Goal: Task Accomplishment & Management: Manage account settings

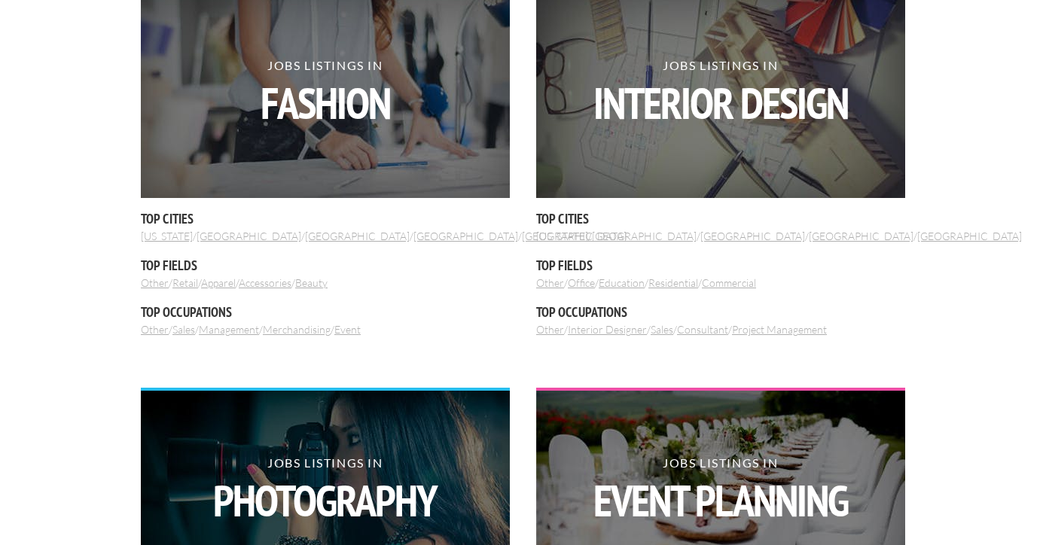
scroll to position [585, 0]
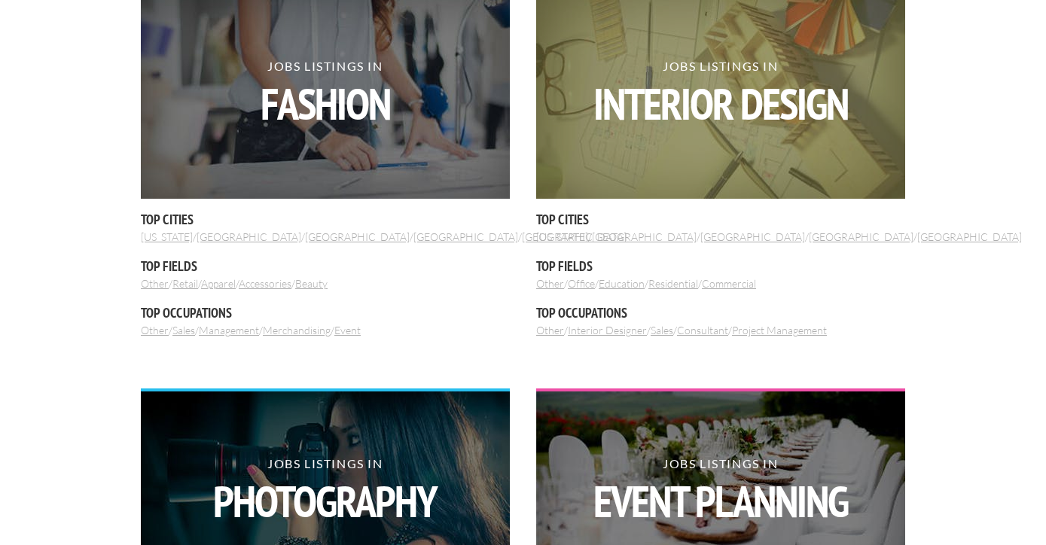
click at [586, 173] on img at bounding box center [720, 96] width 369 height 205
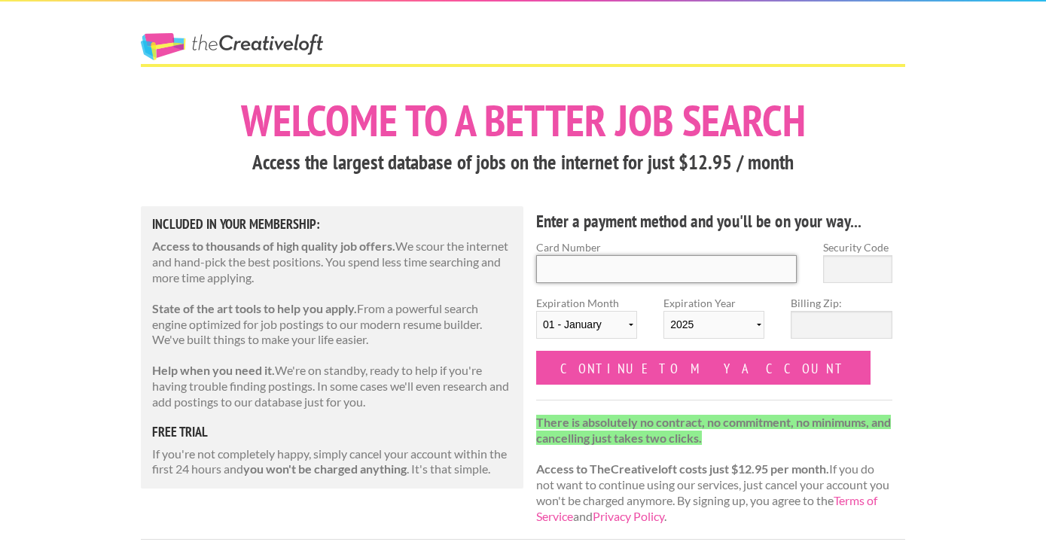
click at [582, 263] on input "Card Number" at bounding box center [666, 269] width 261 height 28
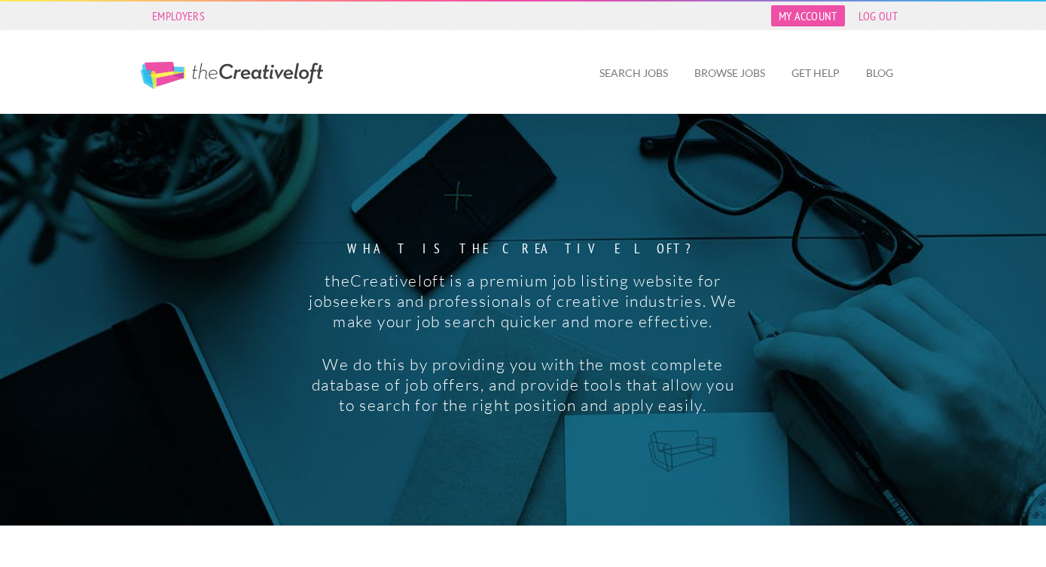
click at [813, 19] on link "My Account" at bounding box center [808, 15] width 74 height 21
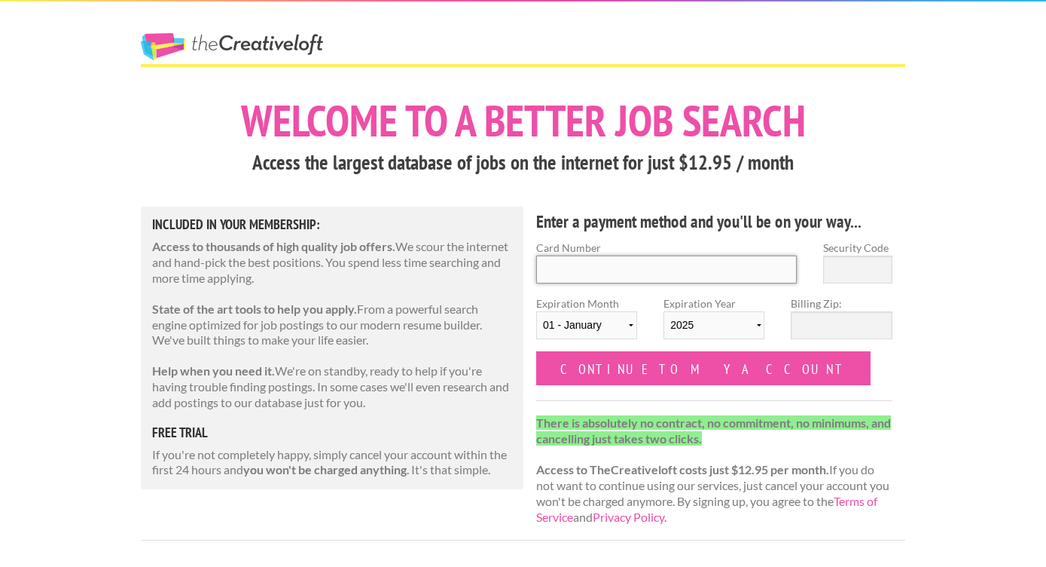
click at [602, 269] on input "Card Number" at bounding box center [666, 269] width 261 height 28
type input "4017 1972 2411 3149"
click at [878, 267] on input "Security Code" at bounding box center [857, 269] width 69 height 28
type input "695"
select select "06"
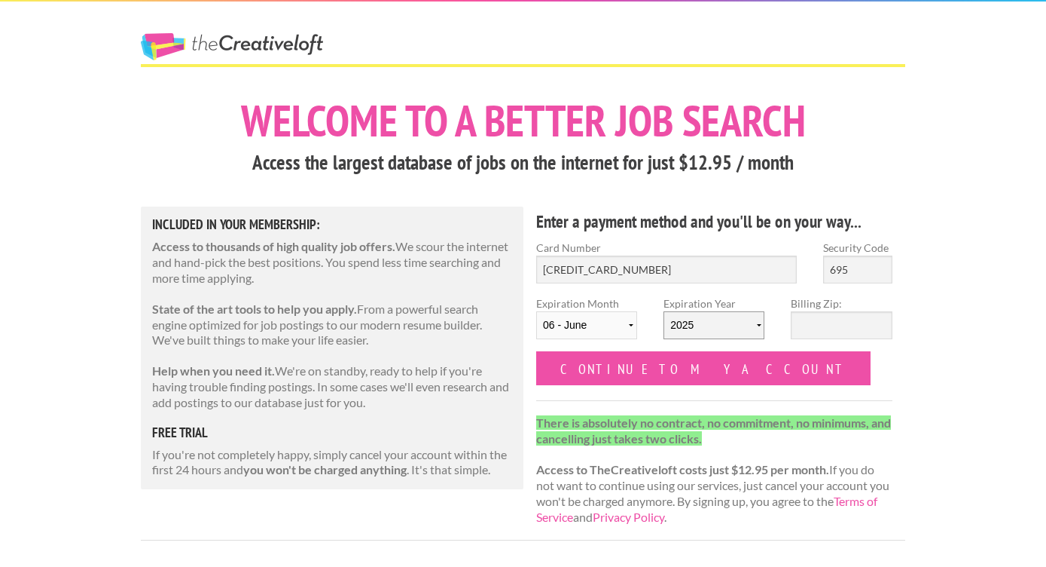
select select "2029"
click at [828, 322] on input "Billing Zip:" at bounding box center [841, 325] width 101 height 28
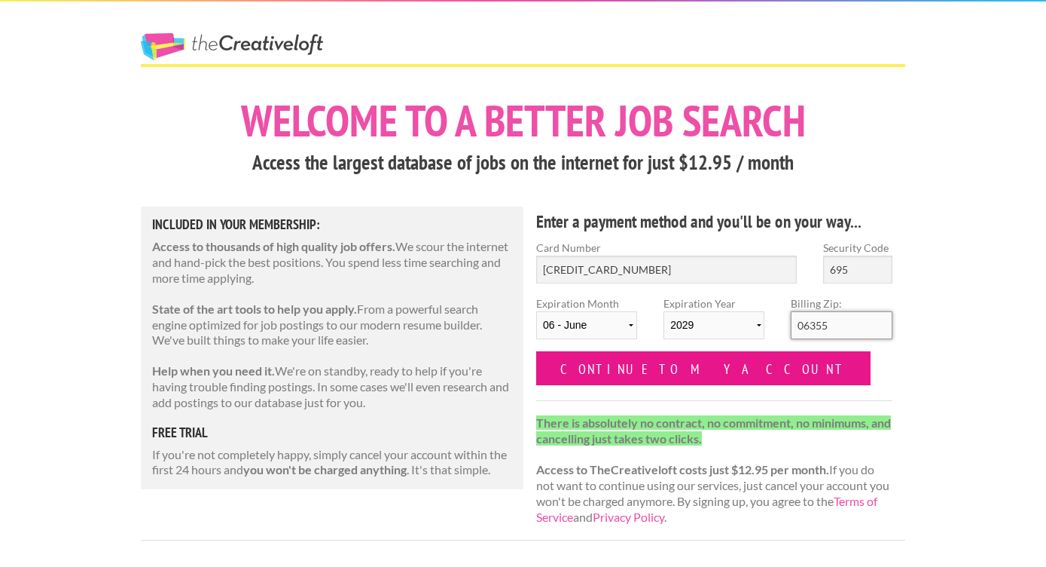
type input "06355"
click at [668, 370] on input "Continue to my account" at bounding box center [703, 368] width 335 height 34
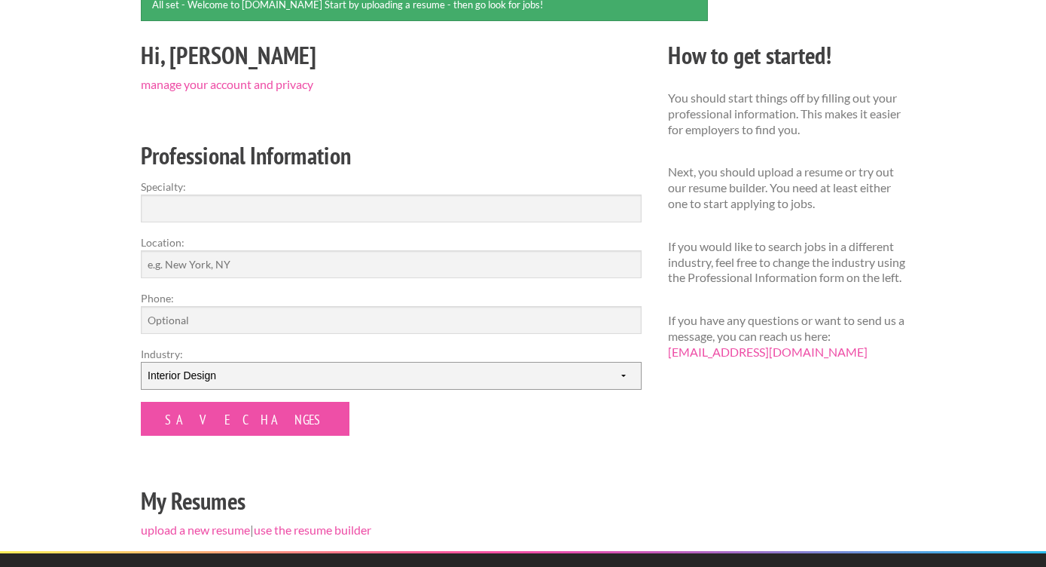
scroll to position [157, 0]
click at [201, 202] on input "Specialty:" at bounding box center [391, 208] width 501 height 28
click at [189, 264] on input "Location:" at bounding box center [391, 264] width 501 height 28
type input "Mystic, [GEOGRAPHIC_DATA]"
click at [168, 325] on input "Phone:" at bounding box center [391, 320] width 501 height 28
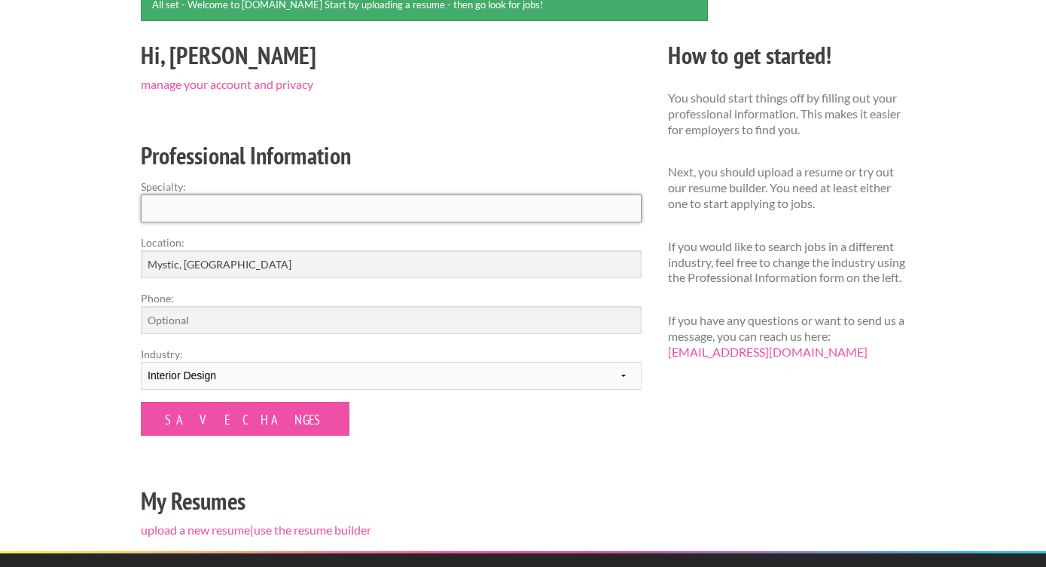
click at [173, 207] on input "Specialty:" at bounding box center [391, 208] width 501 height 28
click at [356, 207] on input "interior styling, interior design, home staging, retail" at bounding box center [391, 208] width 501 height 28
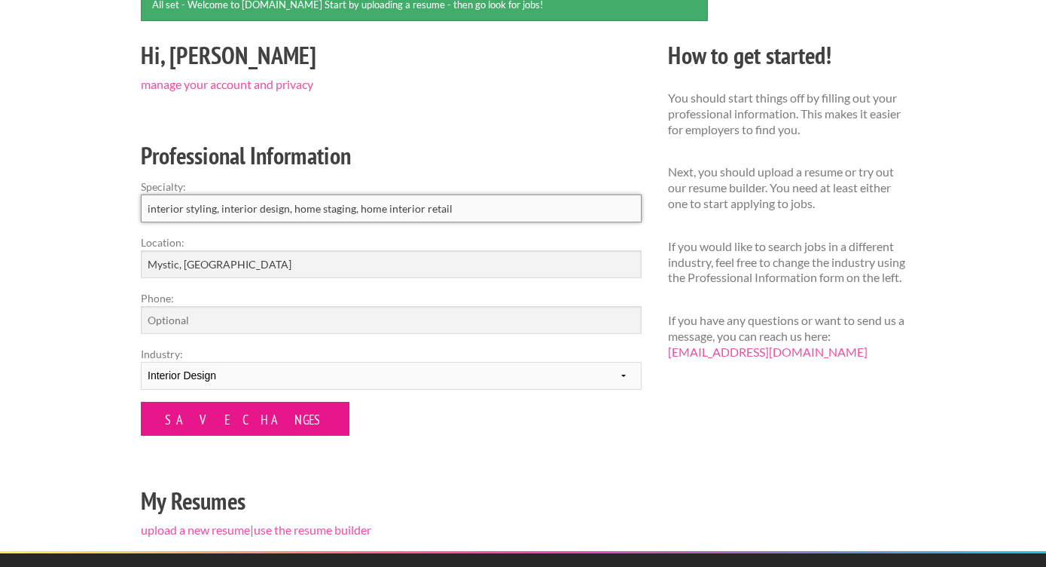
type input "interior styling, interior design, home staging, home interior retail"
click at [204, 420] on input "Save Changes" at bounding box center [245, 419] width 209 height 34
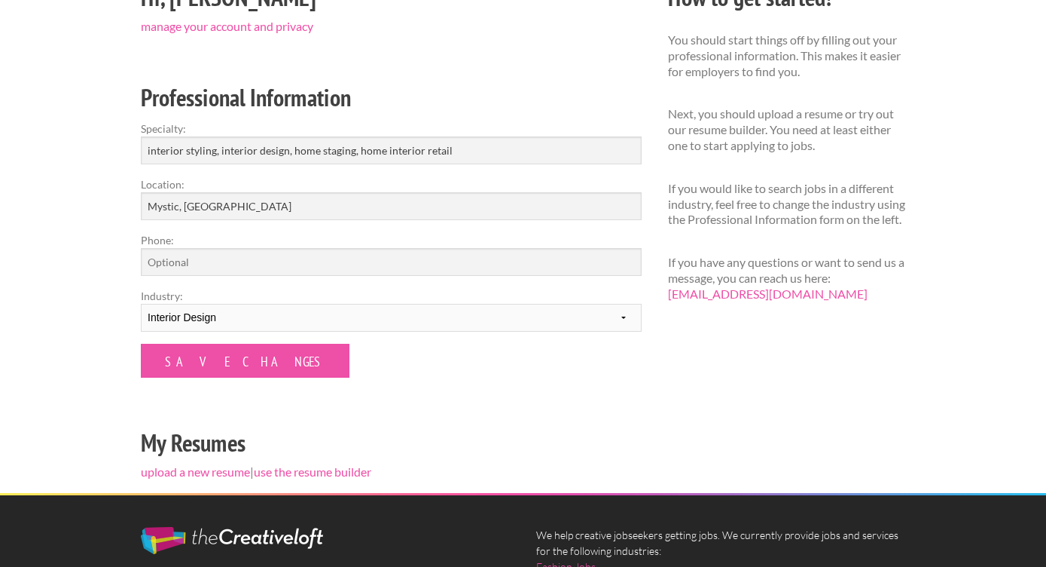
scroll to position [170, 0]
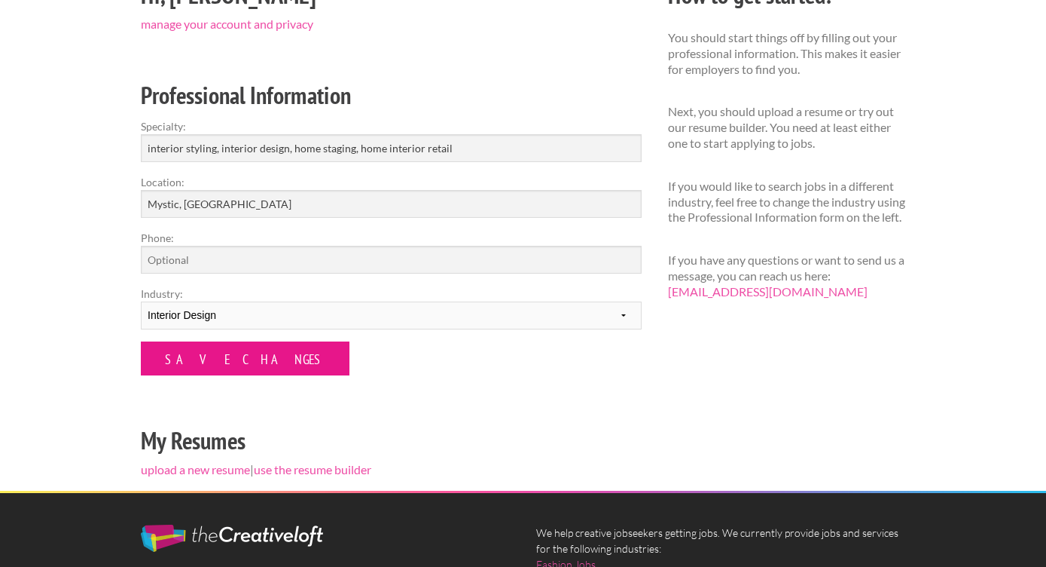
click at [231, 354] on input "Save Changes" at bounding box center [245, 358] width 209 height 34
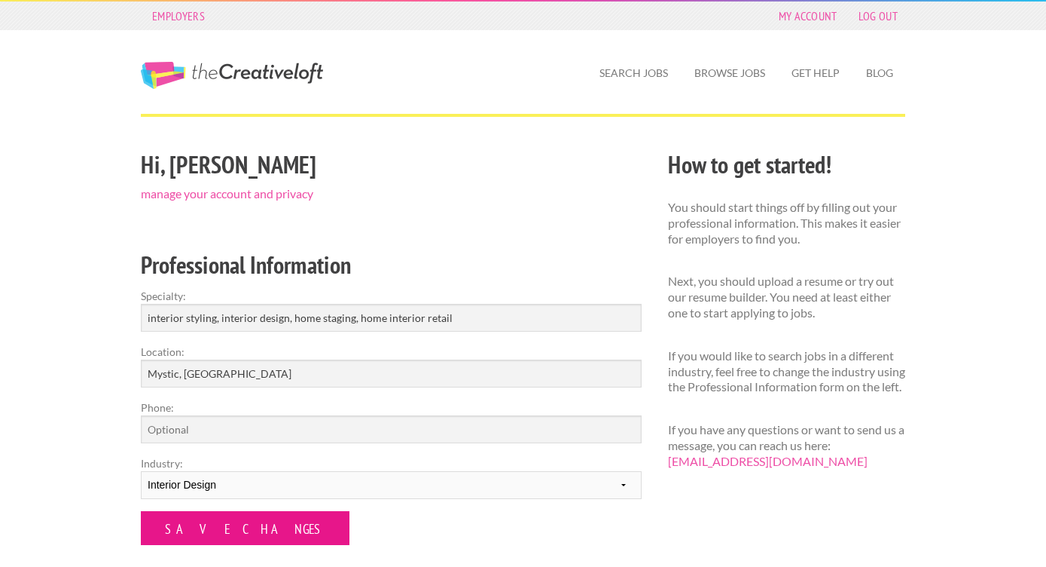
click at [218, 527] on input "Save Changes" at bounding box center [245, 528] width 209 height 34
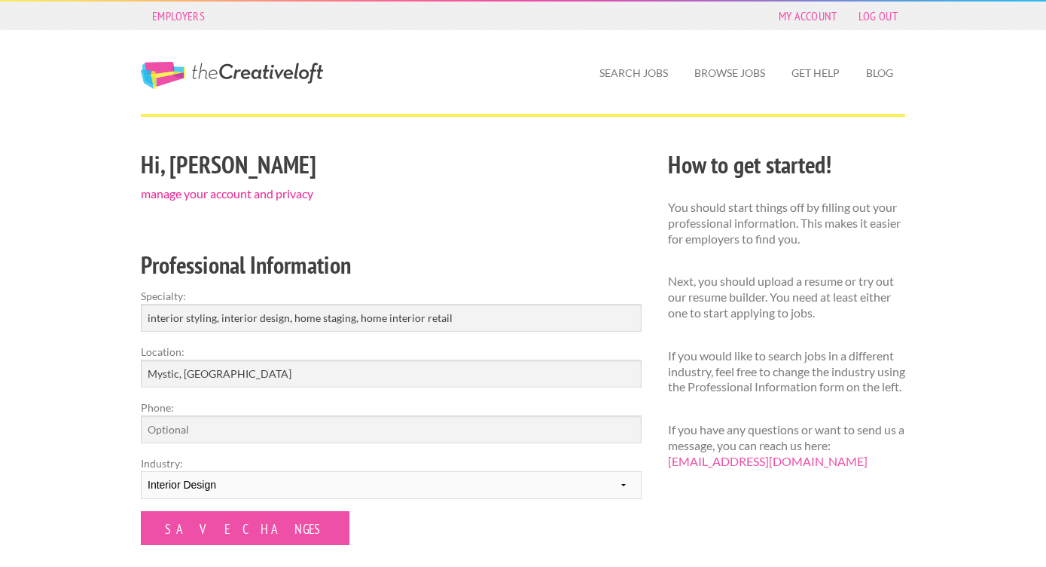
click at [285, 191] on link "manage your account and privacy" at bounding box center [227, 193] width 173 height 14
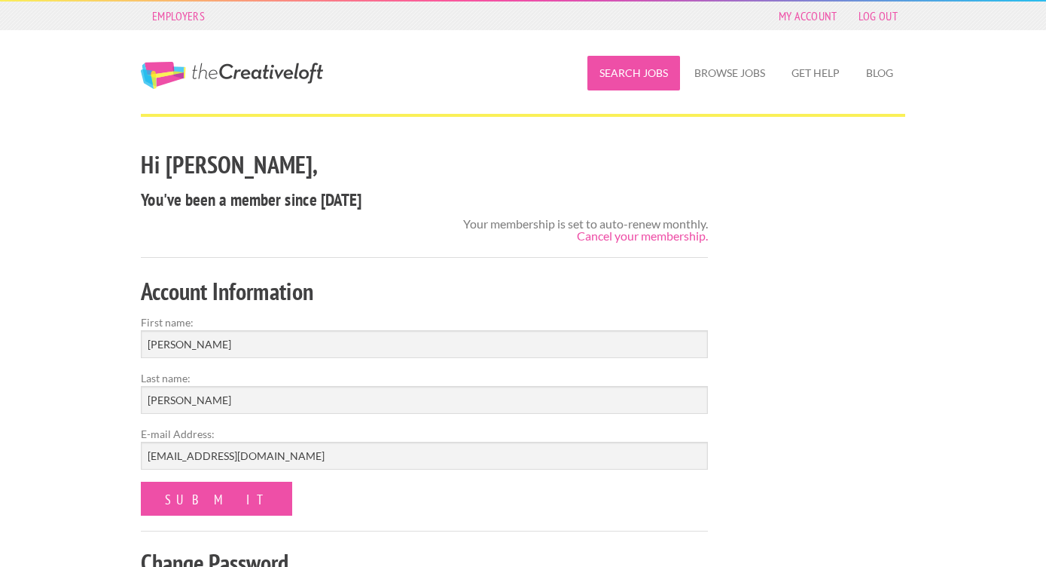
click at [620, 72] on link "Search Jobs" at bounding box center [634, 73] width 93 height 35
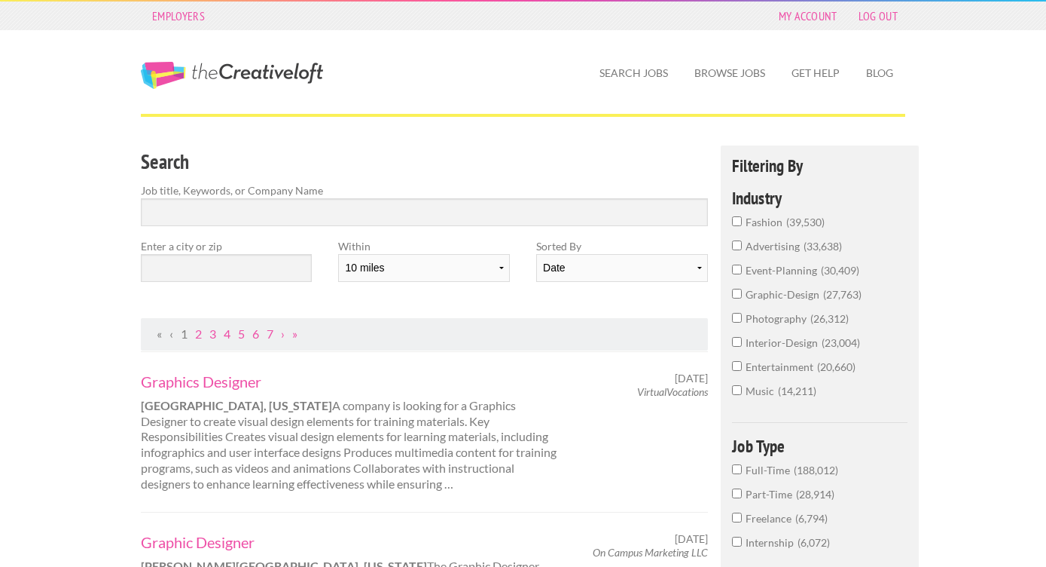
click at [736, 347] on input "interior-design 23,004" at bounding box center [737, 342] width 10 height 10
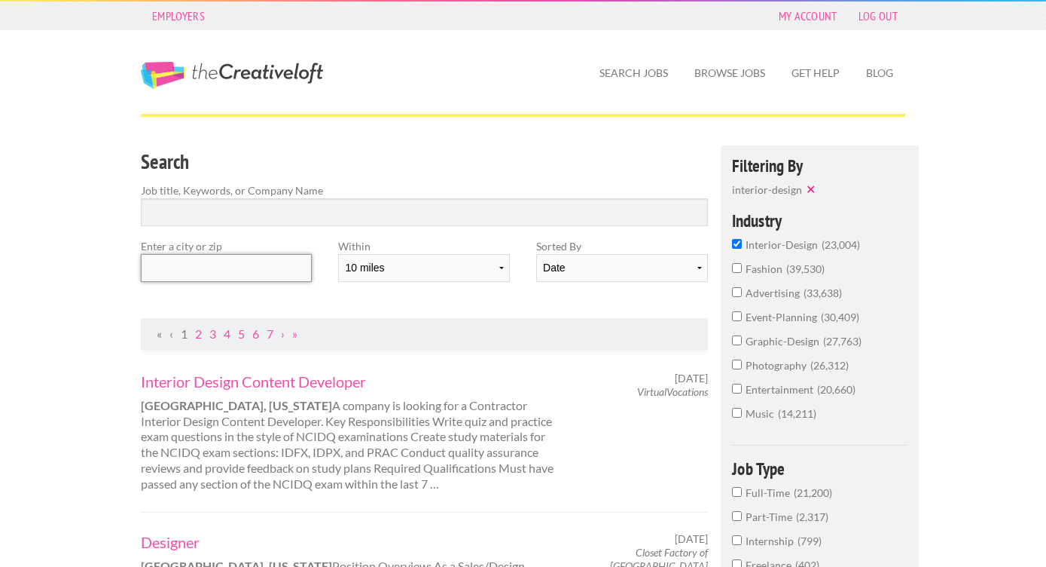
click at [207, 264] on input "text" at bounding box center [226, 268] width 171 height 28
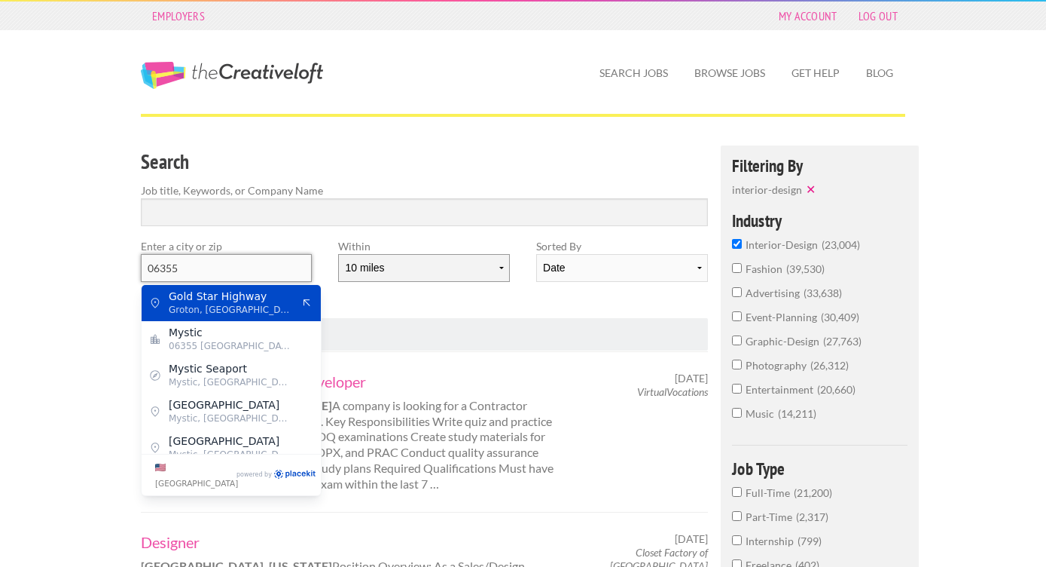
type input "06355"
select select "20"
click at [561, 328] on ul "« ‹ 1 2 3 4 5 6 7 › »" at bounding box center [424, 334] width 551 height 16
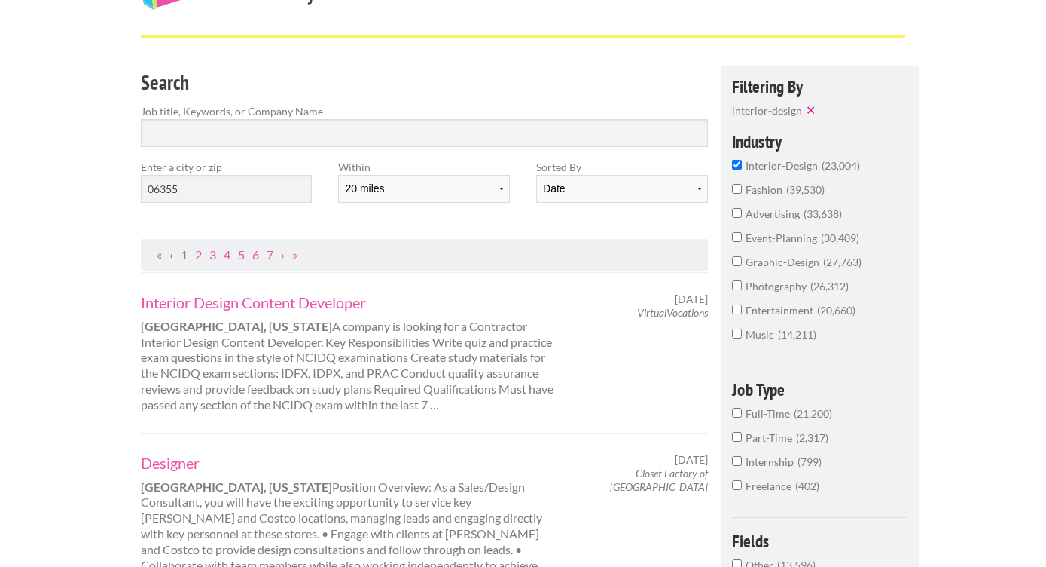
scroll to position [79, 0]
select select "jobs"
click at [306, 124] on input "Search" at bounding box center [424, 133] width 567 height 28
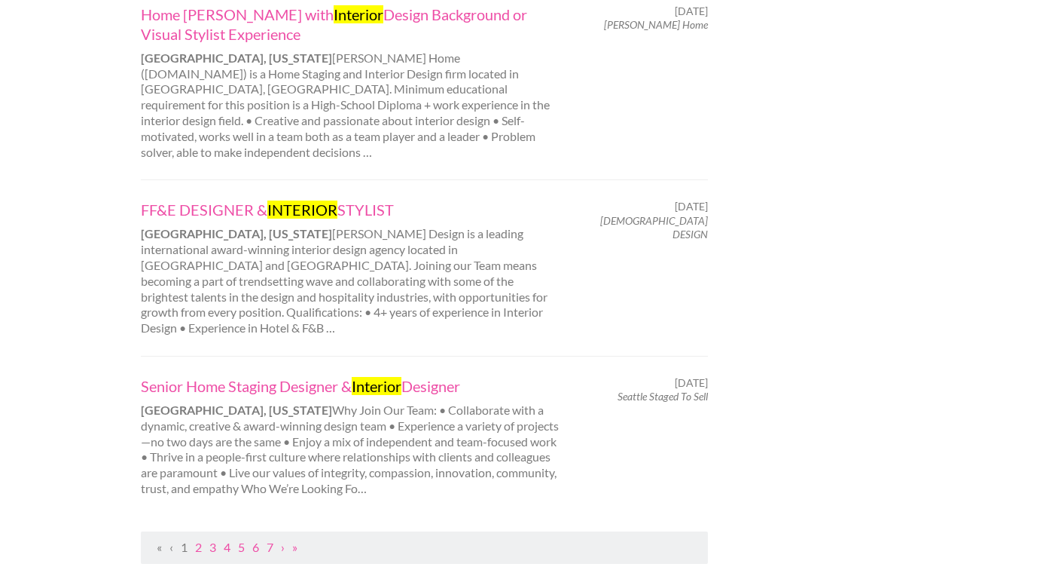
scroll to position [1620, 0]
type input "interior styling"
click at [200, 538] on link "2" at bounding box center [198, 545] width 7 height 14
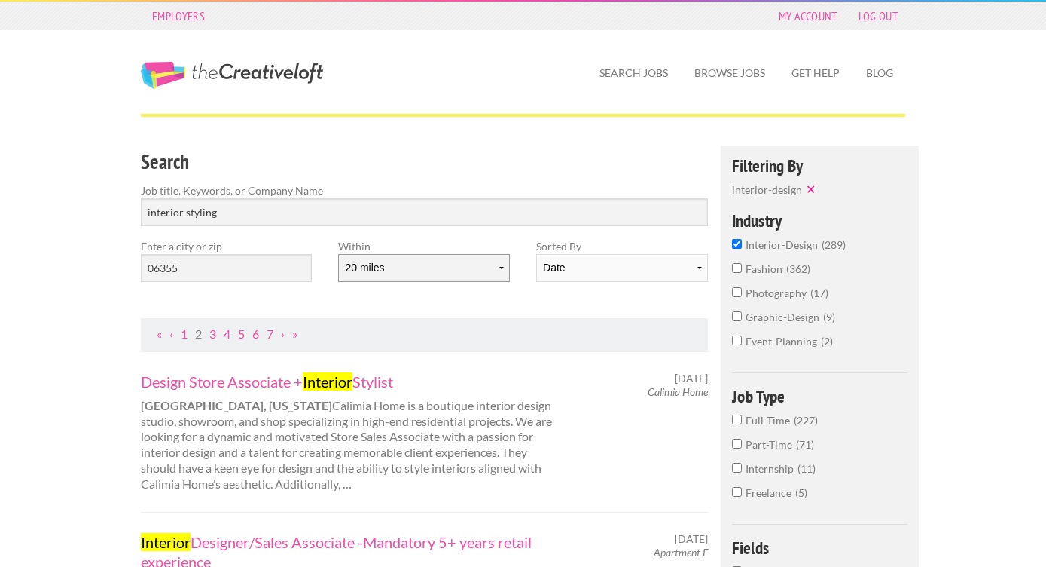
select select "10"
click at [736, 345] on input "event-planning 2" at bounding box center [737, 340] width 10 height 10
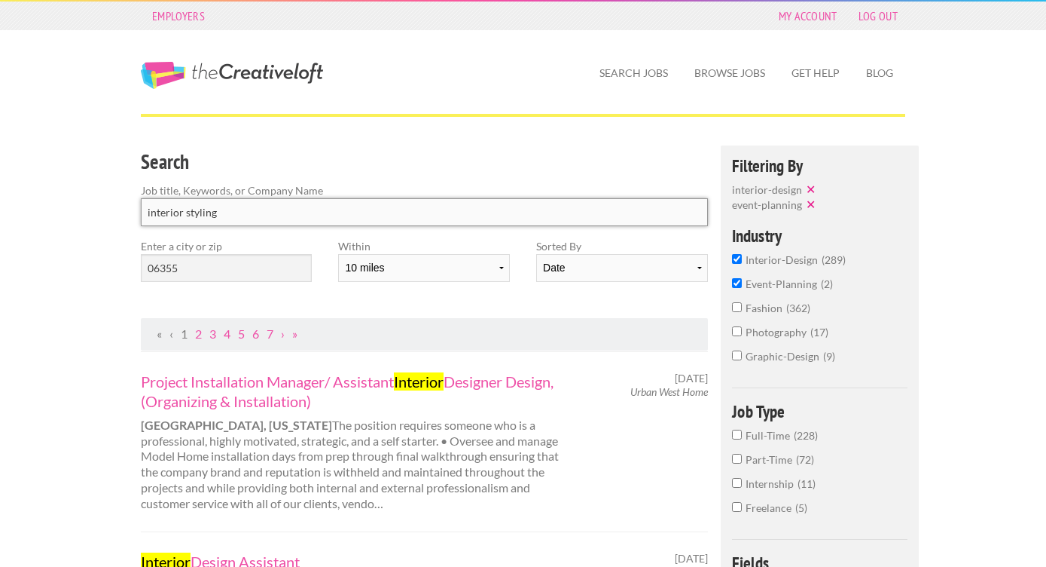
click at [244, 212] on input "interior styling" at bounding box center [424, 212] width 567 height 28
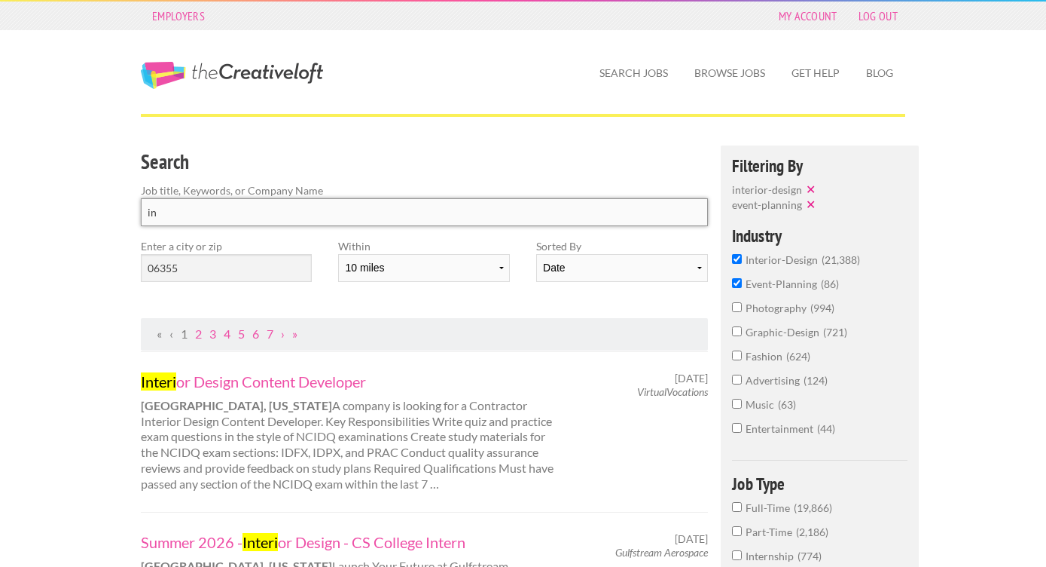
type input "i"
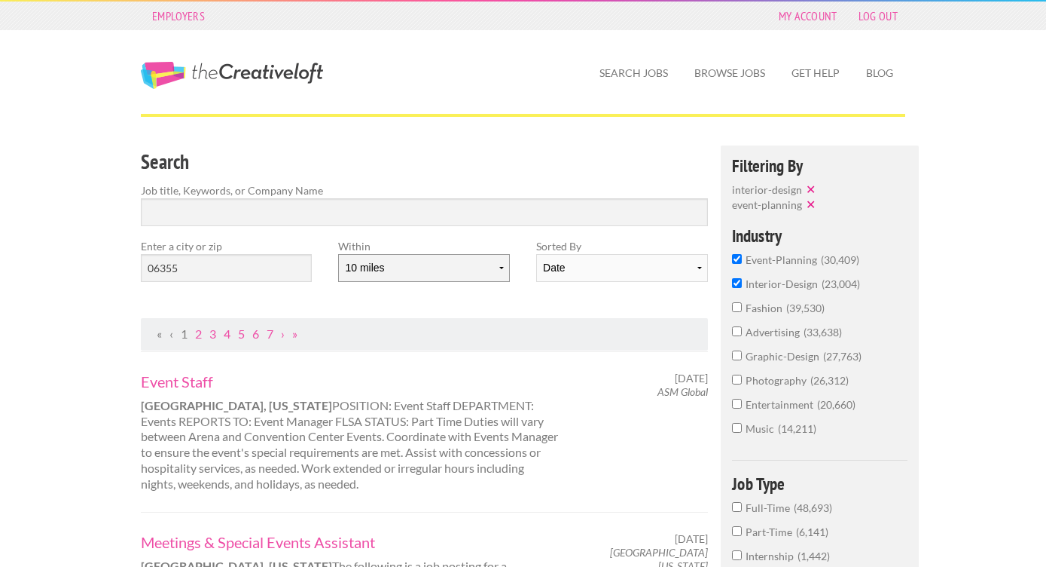
select select "20"
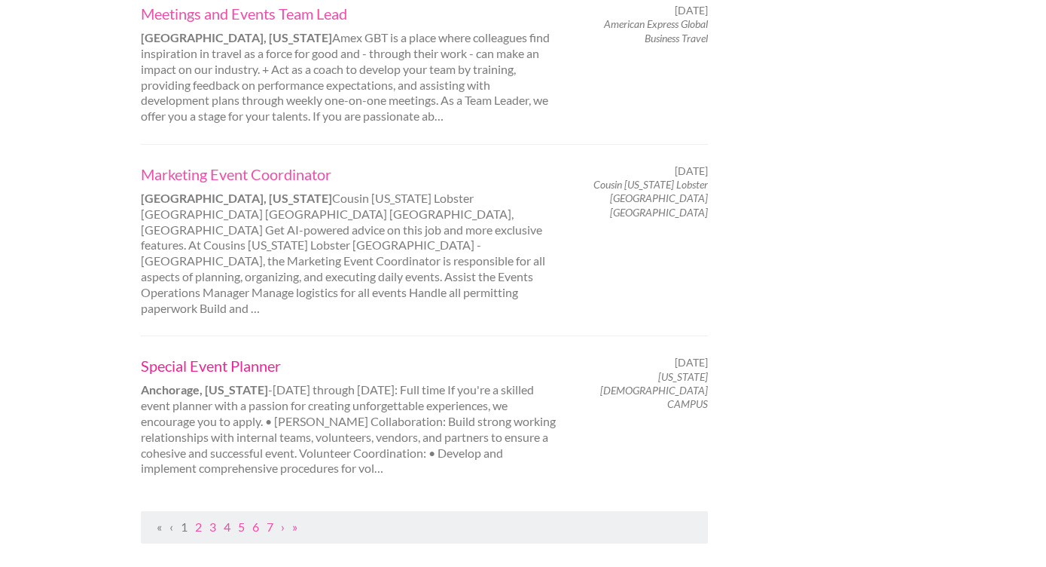
scroll to position [1514, 0]
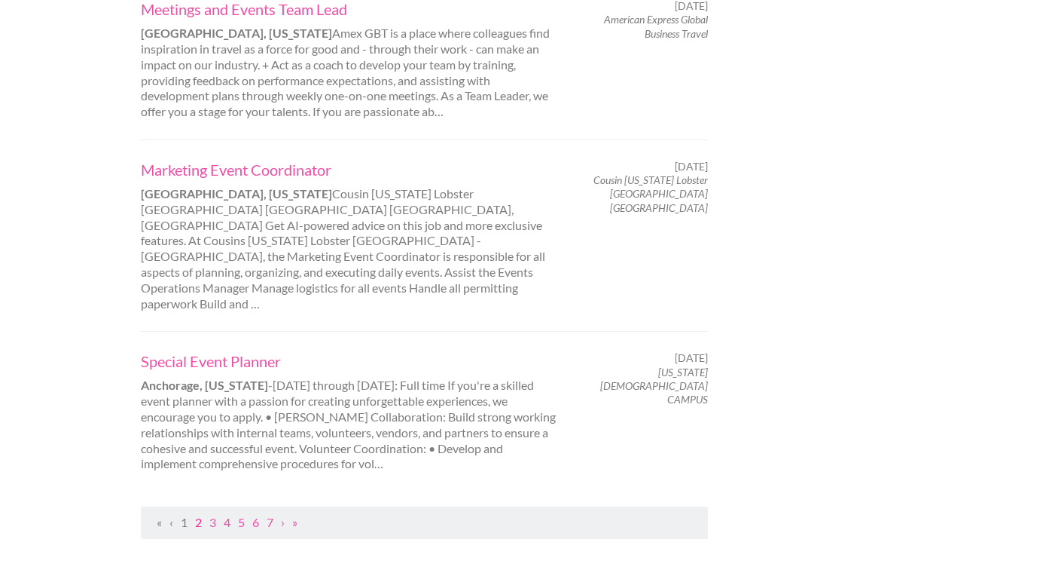
click at [198, 515] on link "2" at bounding box center [198, 522] width 7 height 14
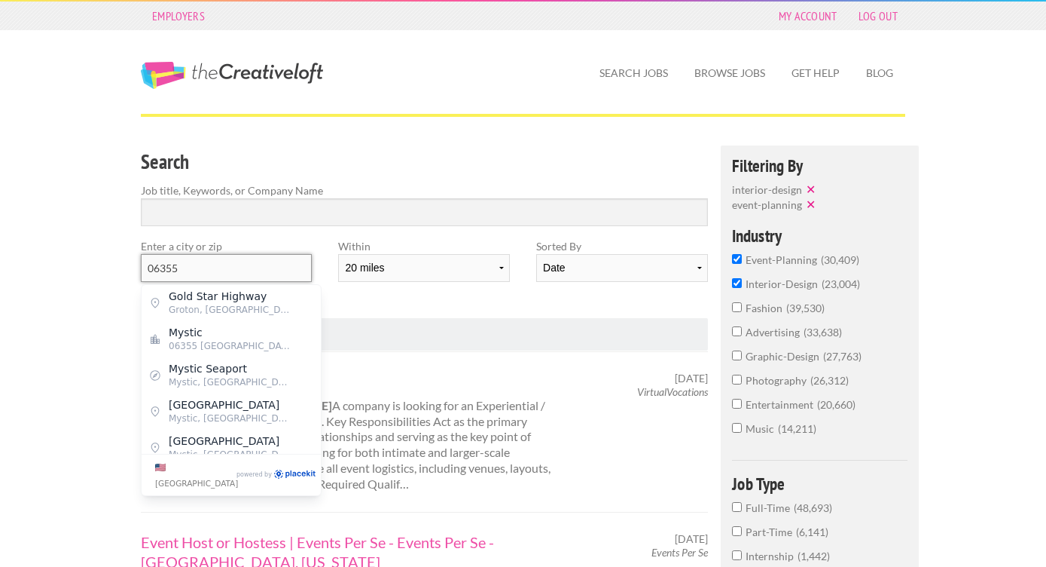
click at [219, 269] on input "06355" at bounding box center [226, 268] width 171 height 28
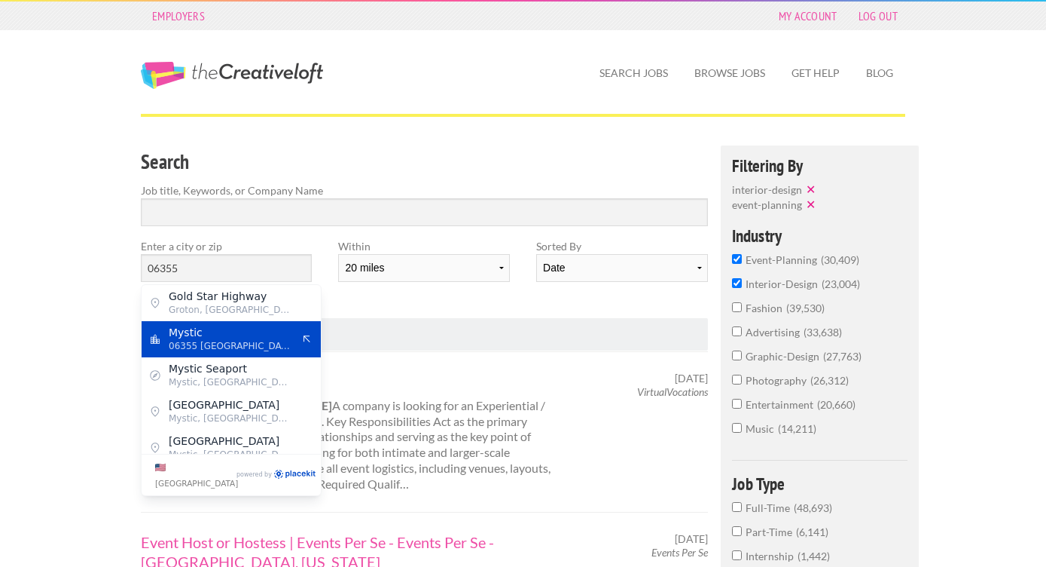
click at [179, 338] on span "Mystic" at bounding box center [231, 332] width 124 height 14
type input "Mystic"
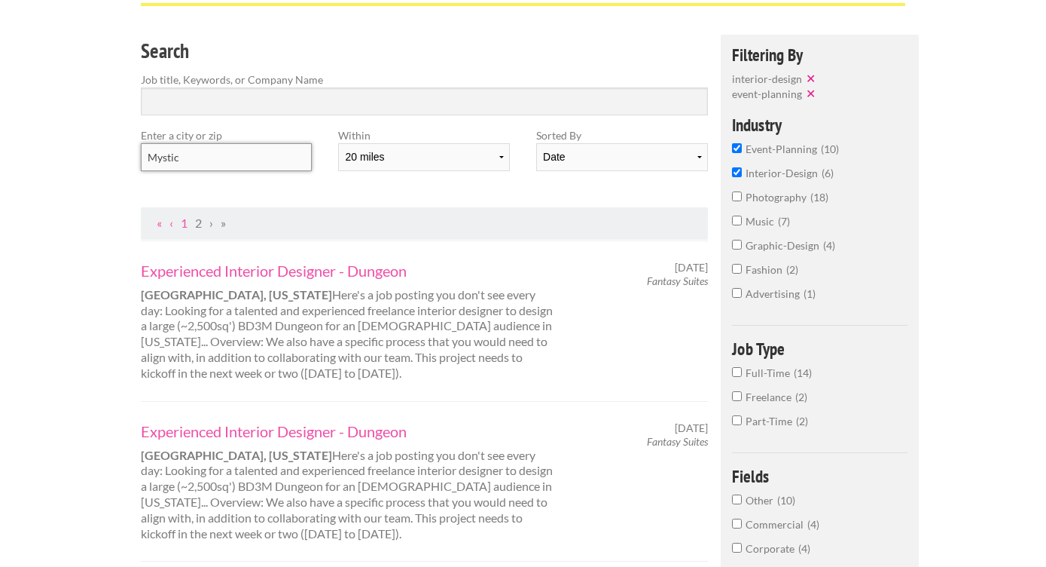
scroll to position [121, 0]
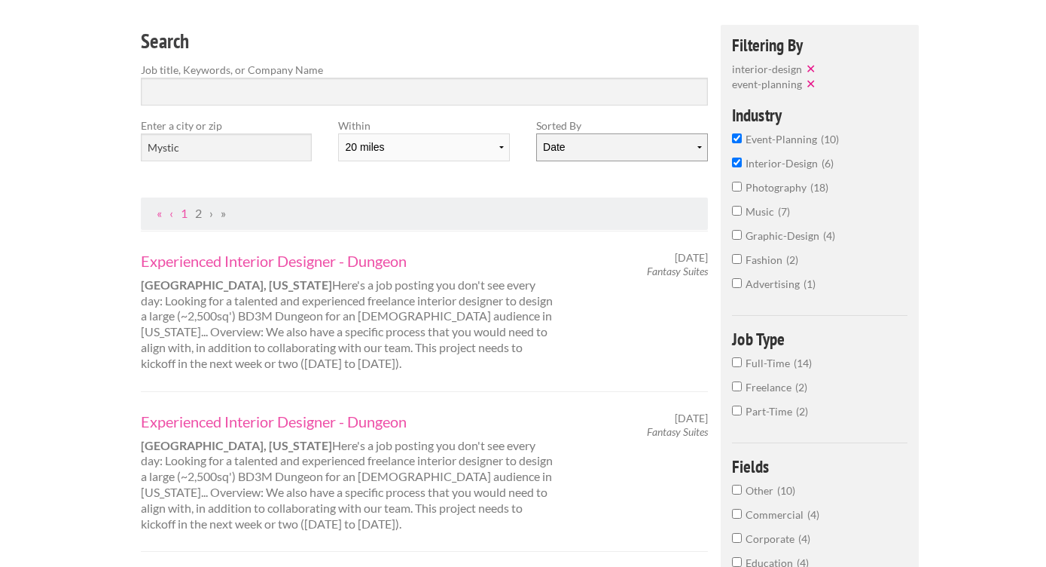
select select "jobs"
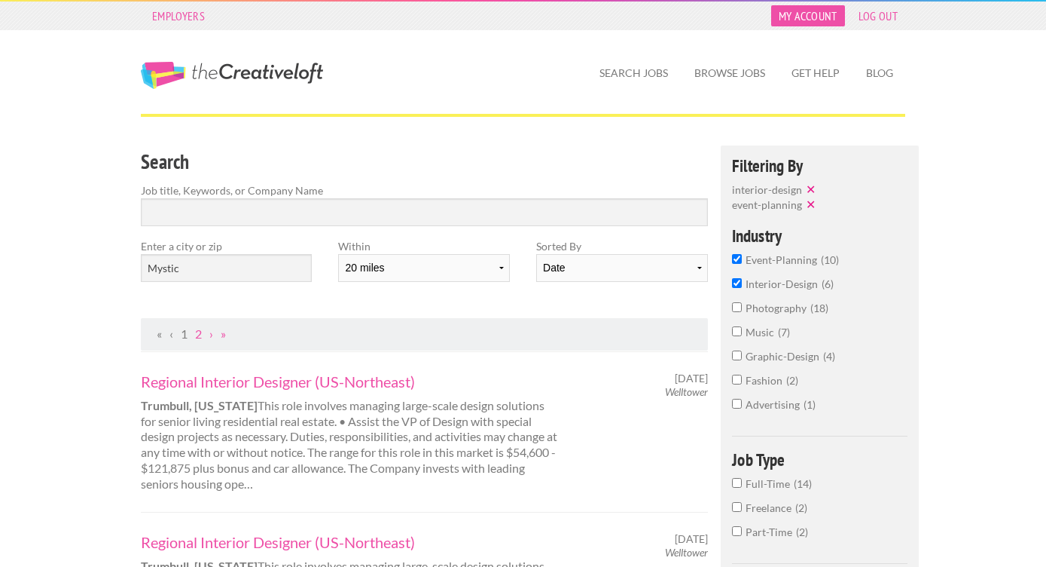
click at [814, 14] on link "My Account" at bounding box center [808, 15] width 74 height 21
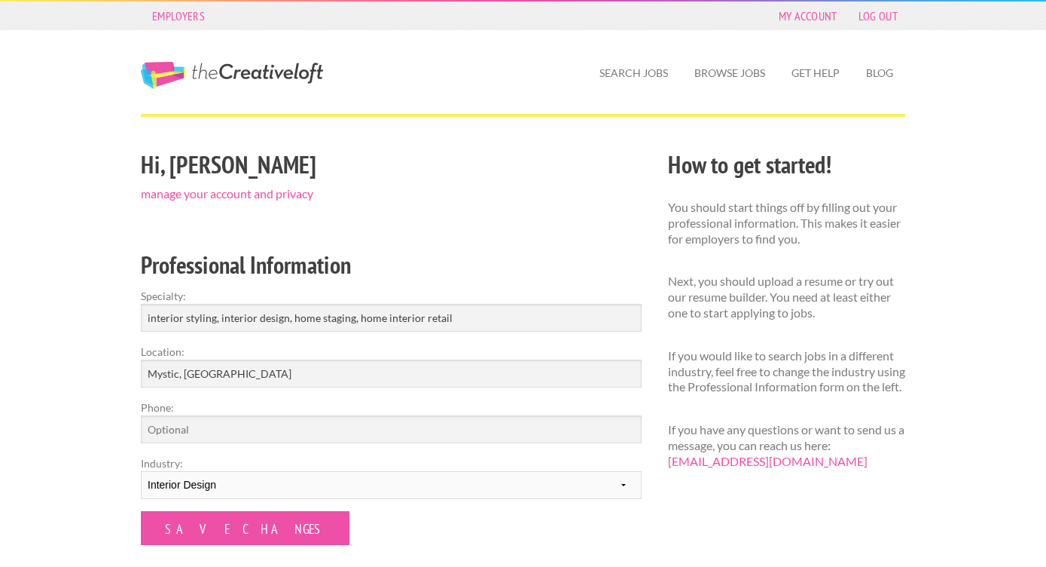
click at [292, 185] on div "Hi, Wendy manage your account and privacy" at bounding box center [391, 174] width 501 height 52
click at [292, 188] on link "manage your account and privacy" at bounding box center [227, 193] width 173 height 14
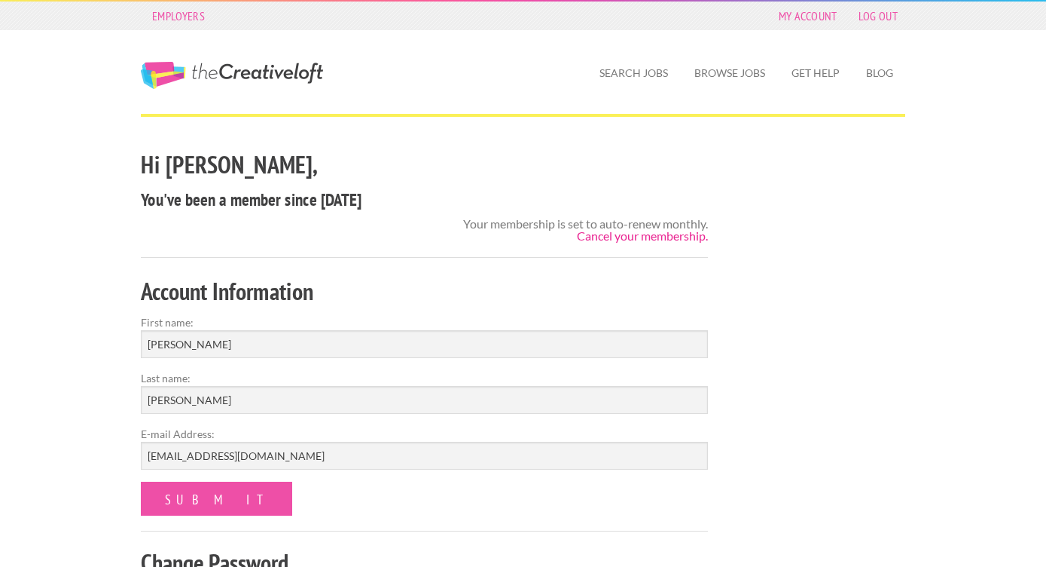
click at [667, 237] on link "Cancel your membership." at bounding box center [642, 235] width 131 height 14
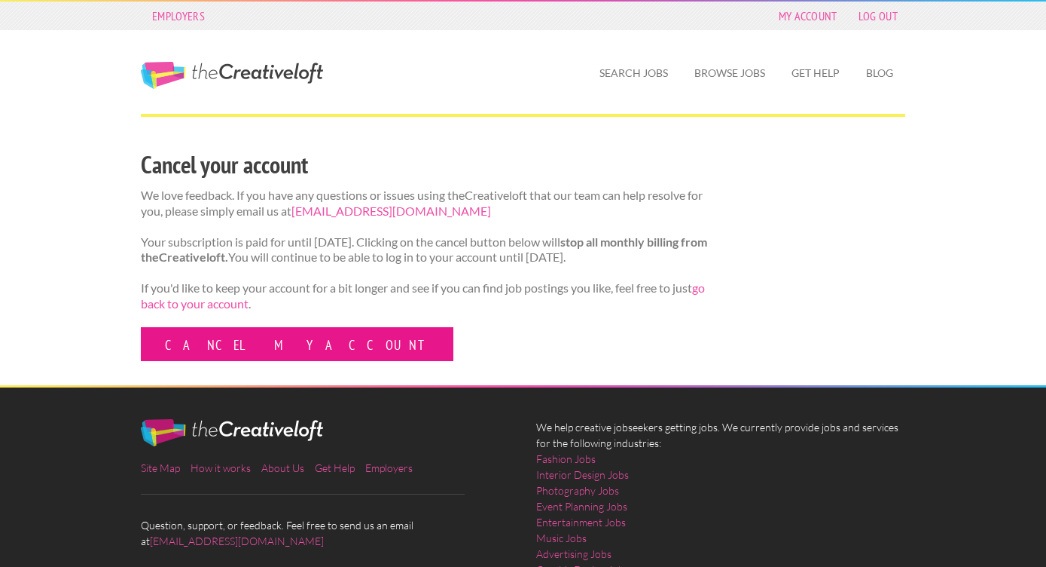
click at [203, 350] on link "Cancel my account" at bounding box center [297, 344] width 313 height 34
